Goal: Understand site structure: Understand site structure

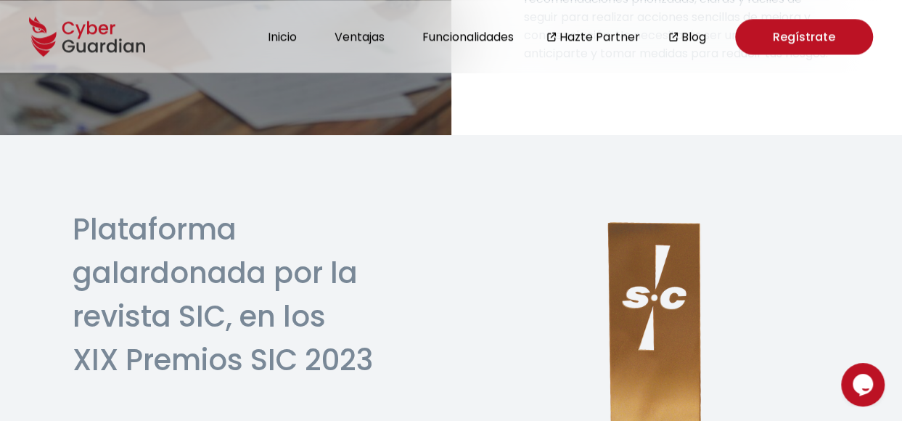
scroll to position [3996, 0]
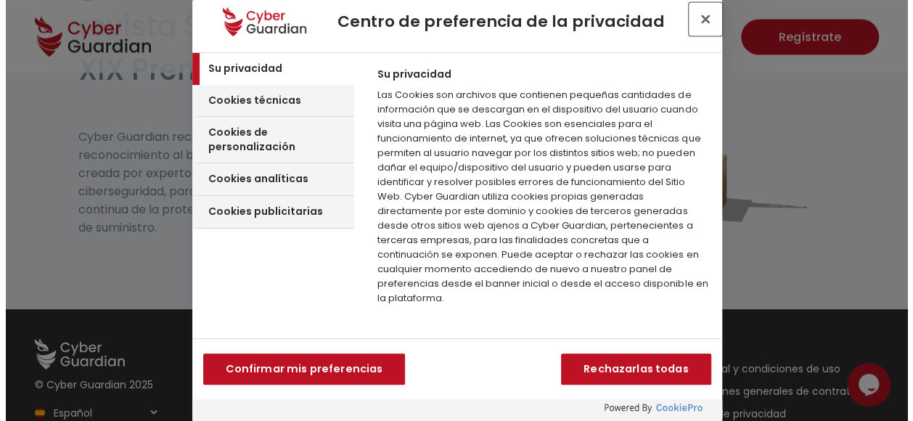
scroll to position [3978, 0]
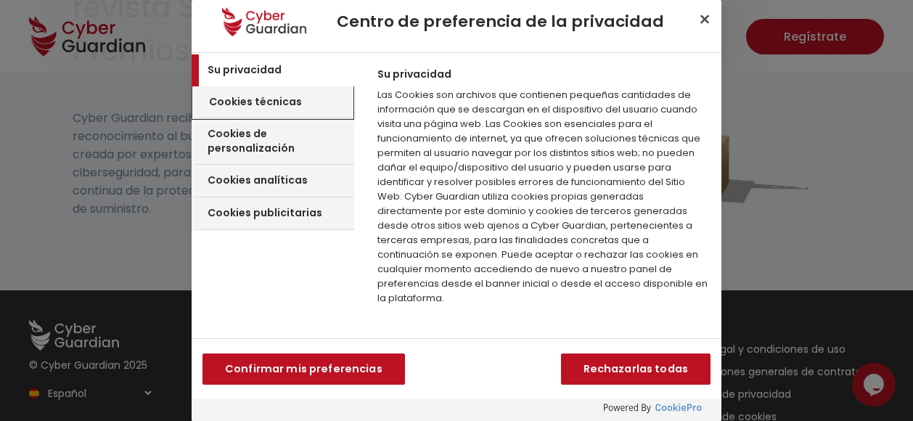
click at [284, 99] on h3 "Cookies técnicas" at bounding box center [255, 102] width 93 height 15
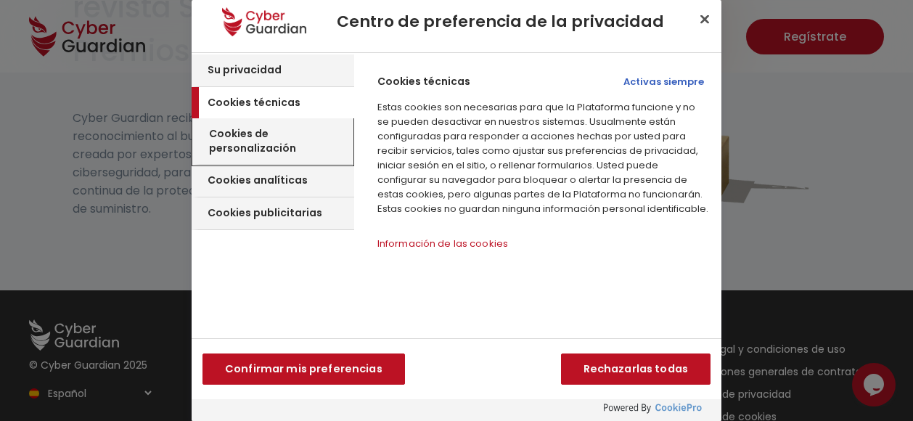
click at [307, 133] on h3 "Cookies de personalización" at bounding box center [279, 141] width 140 height 28
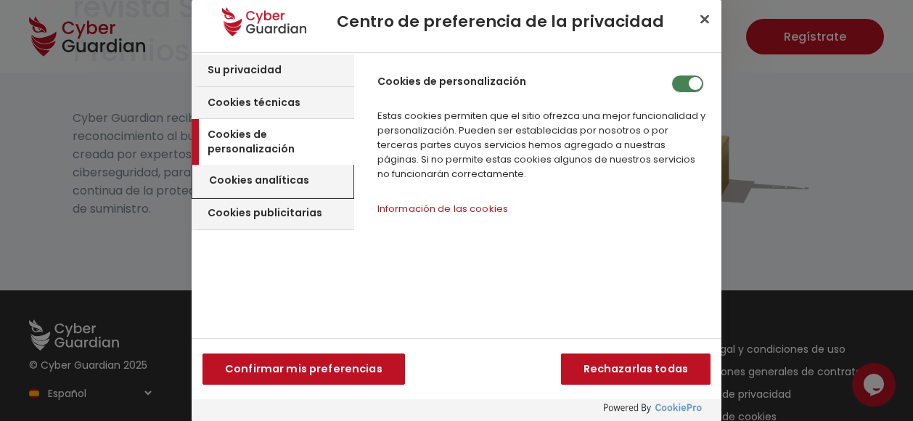
click at [308, 173] on div "Cookies analíticas" at bounding box center [273, 181] width 160 height 33
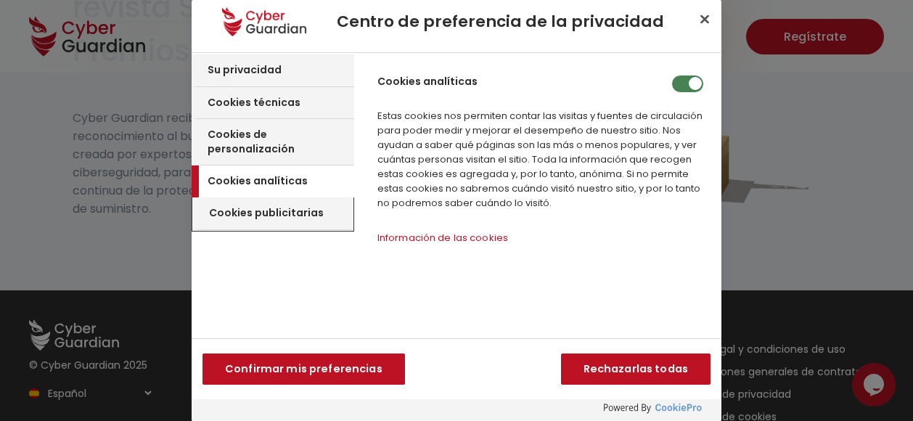
click at [315, 206] on h3 "Cookies publicitarias" at bounding box center [266, 213] width 115 height 15
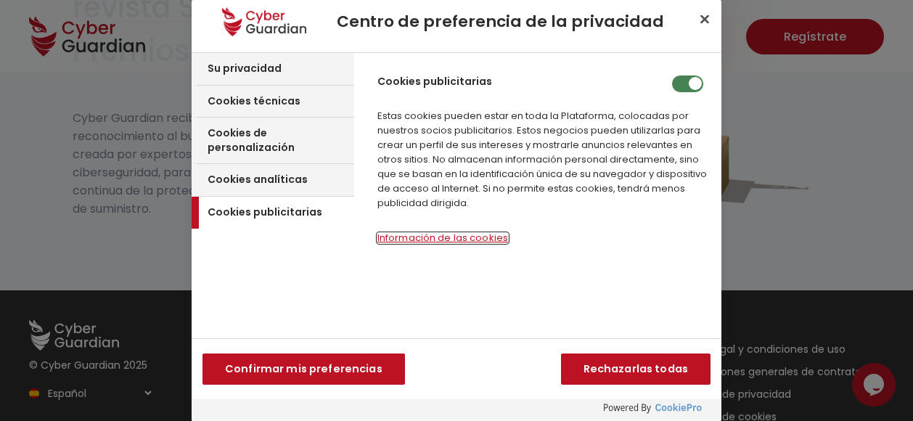
click at [431, 234] on button "Información de las cookies‎" at bounding box center [442, 238] width 131 height 10
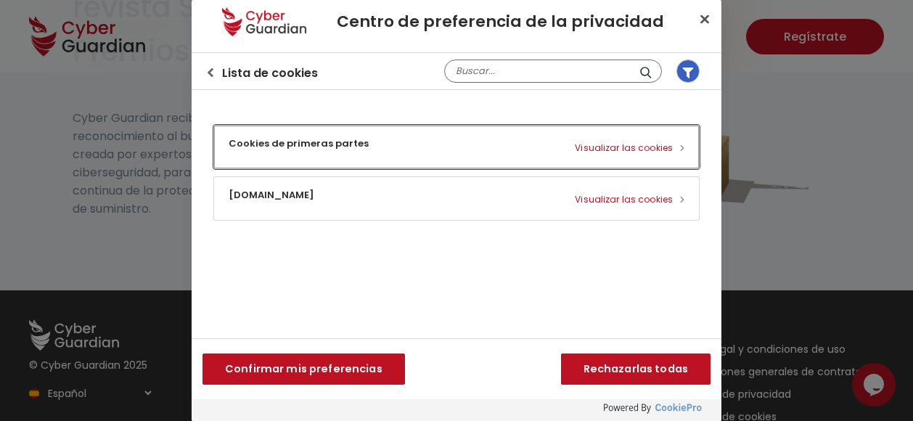
click at [606, 141] on button "Cookies de primeras partes Visualizar las cookies" at bounding box center [456, 146] width 485 height 43
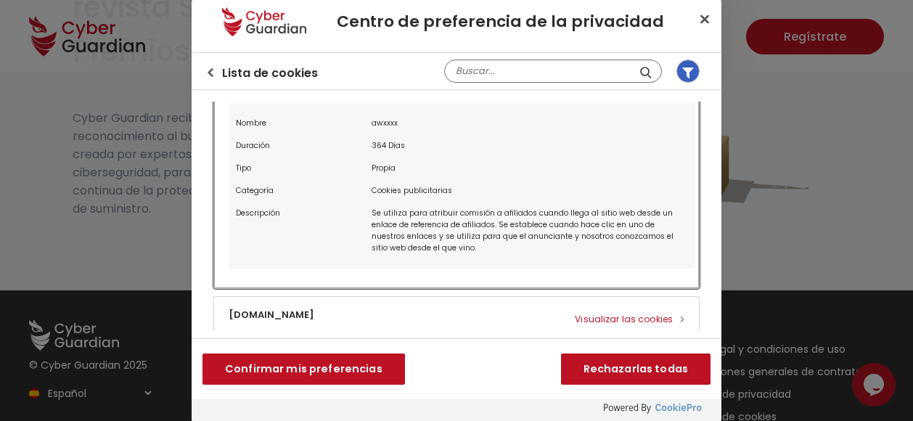
scroll to position [78, 0]
click at [598, 308] on button "linkedin.com Visualizar las cookies" at bounding box center [456, 316] width 485 height 43
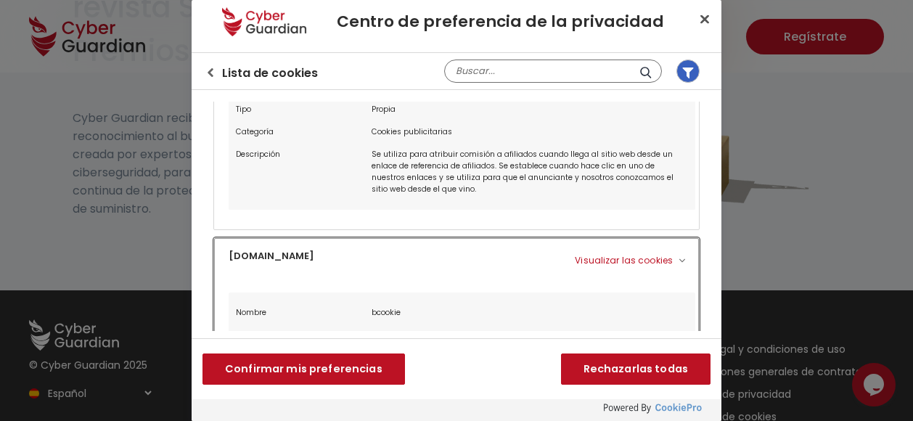
scroll to position [0, 0]
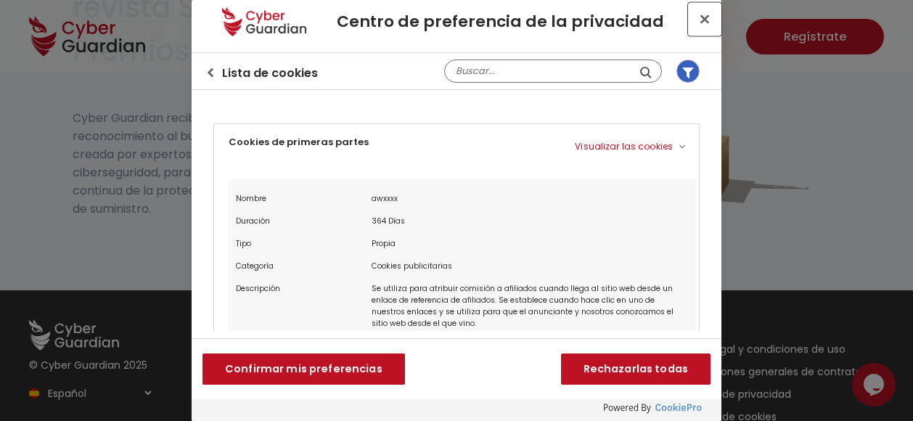
click at [705, 21] on button "Cerrar centro de preferencias" at bounding box center [704, 19] width 32 height 32
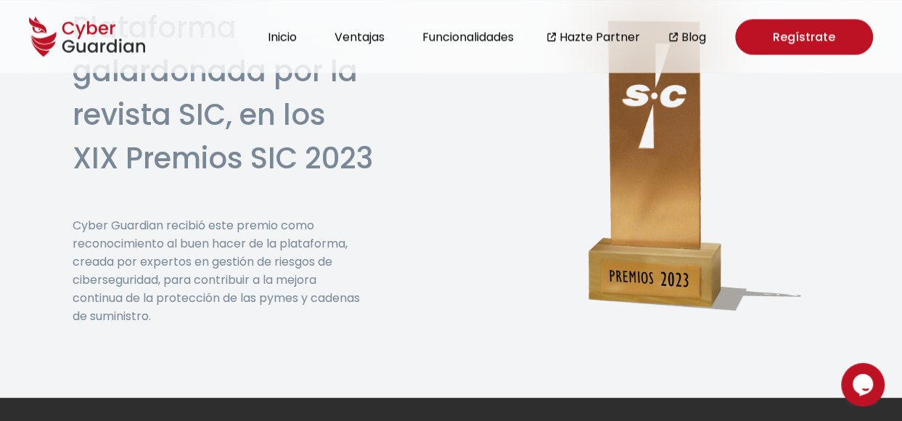
scroll to position [3996, 0]
